Goal: Task Accomplishment & Management: Use online tool/utility

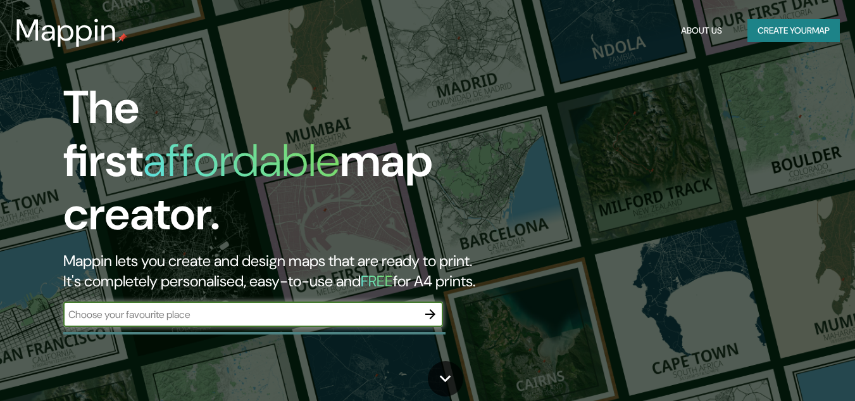
click at [192, 307] on input "text" at bounding box center [240, 314] width 354 height 15
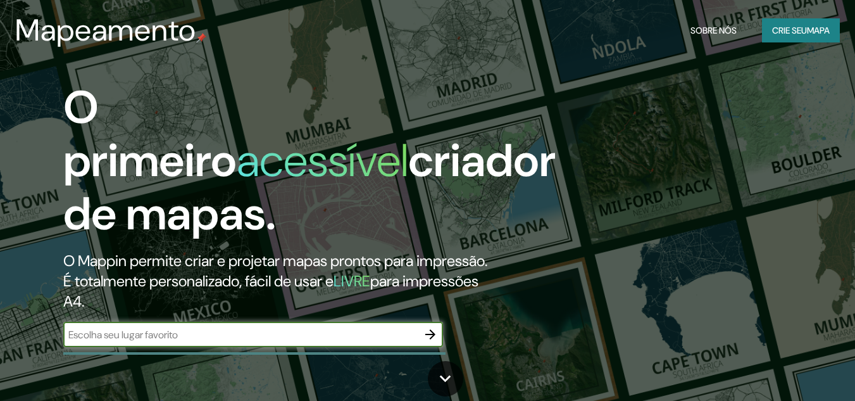
click at [432, 304] on h2 "O Mappin permite criar e projetar mapas prontos para impressão. É totalmente pe…" at bounding box center [277, 281] width 428 height 61
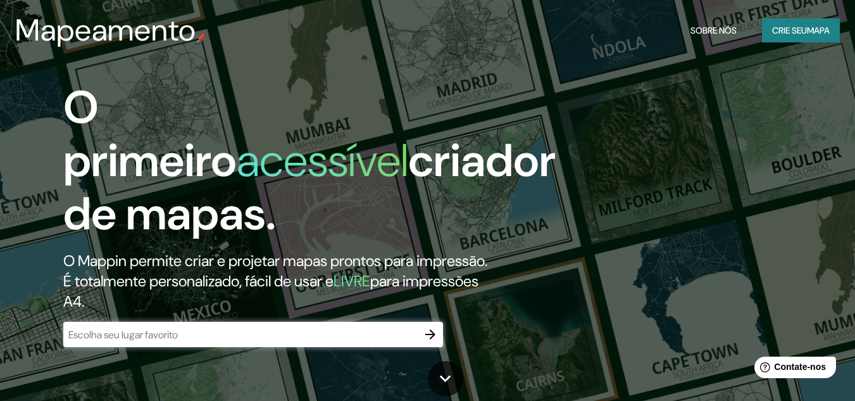
click at [353, 342] on input "text" at bounding box center [240, 334] width 354 height 15
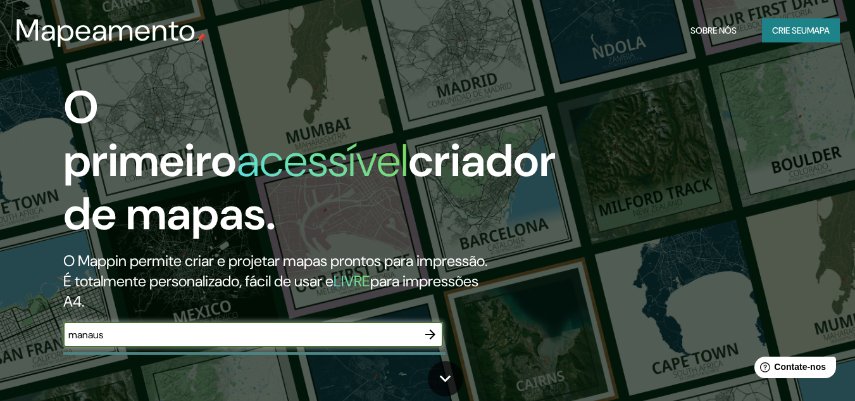
click at [372, 342] on input "manaus" at bounding box center [240, 334] width 354 height 15
type input "manaus"
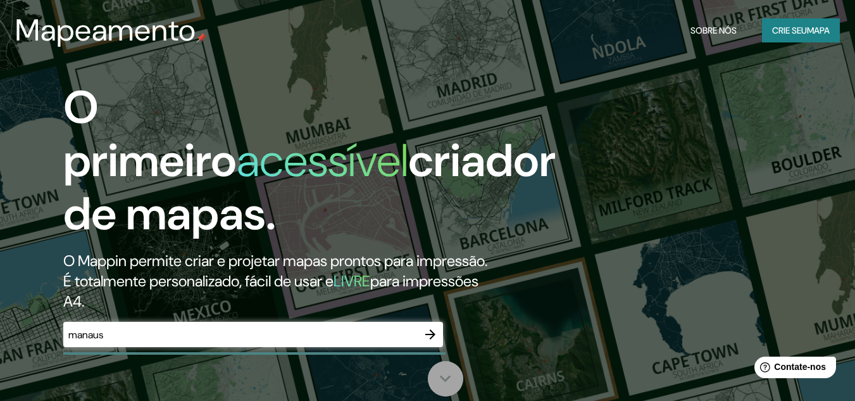
click at [439, 382] on icon at bounding box center [445, 378] width 22 height 22
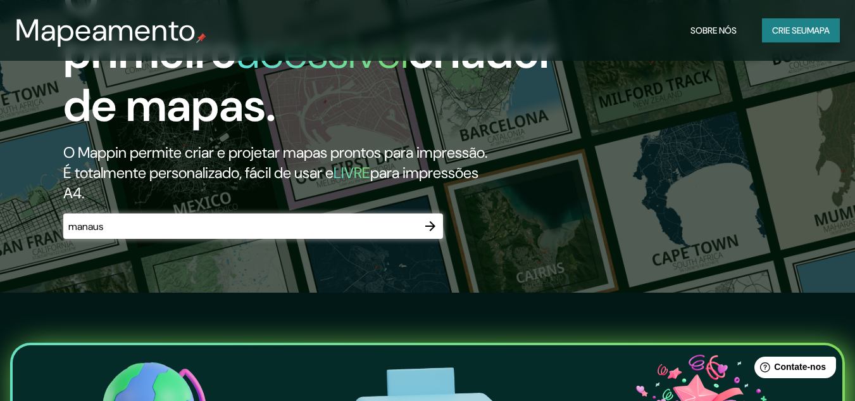
scroll to position [82, 0]
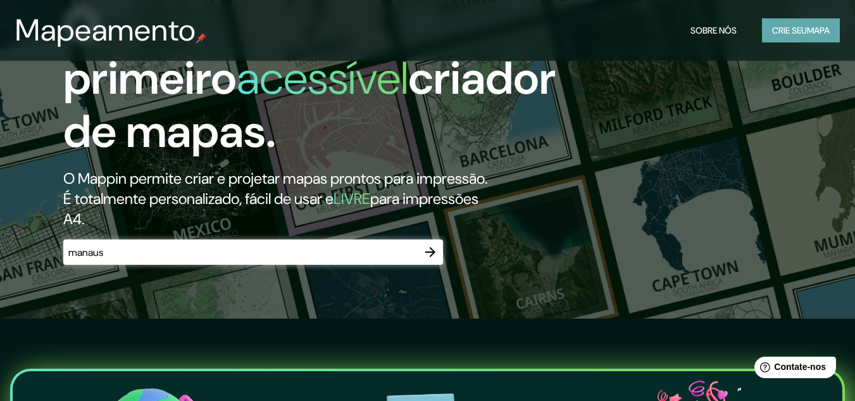
click at [803, 34] on font "Crie seu" at bounding box center [789, 30] width 35 height 11
